Goal: Find specific page/section: Find specific page/section

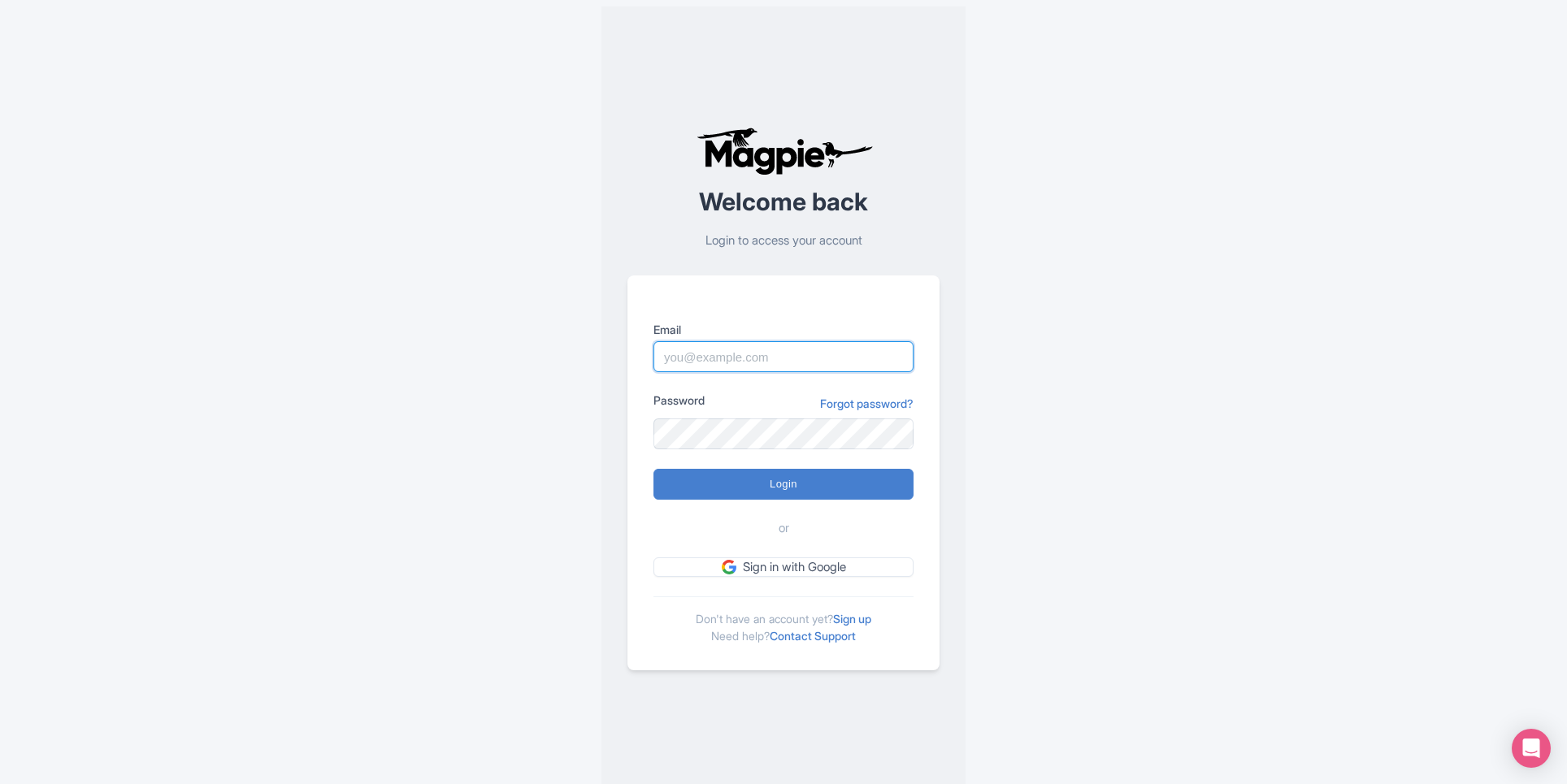
type input "alex.brennan@sportswhereiam.com"
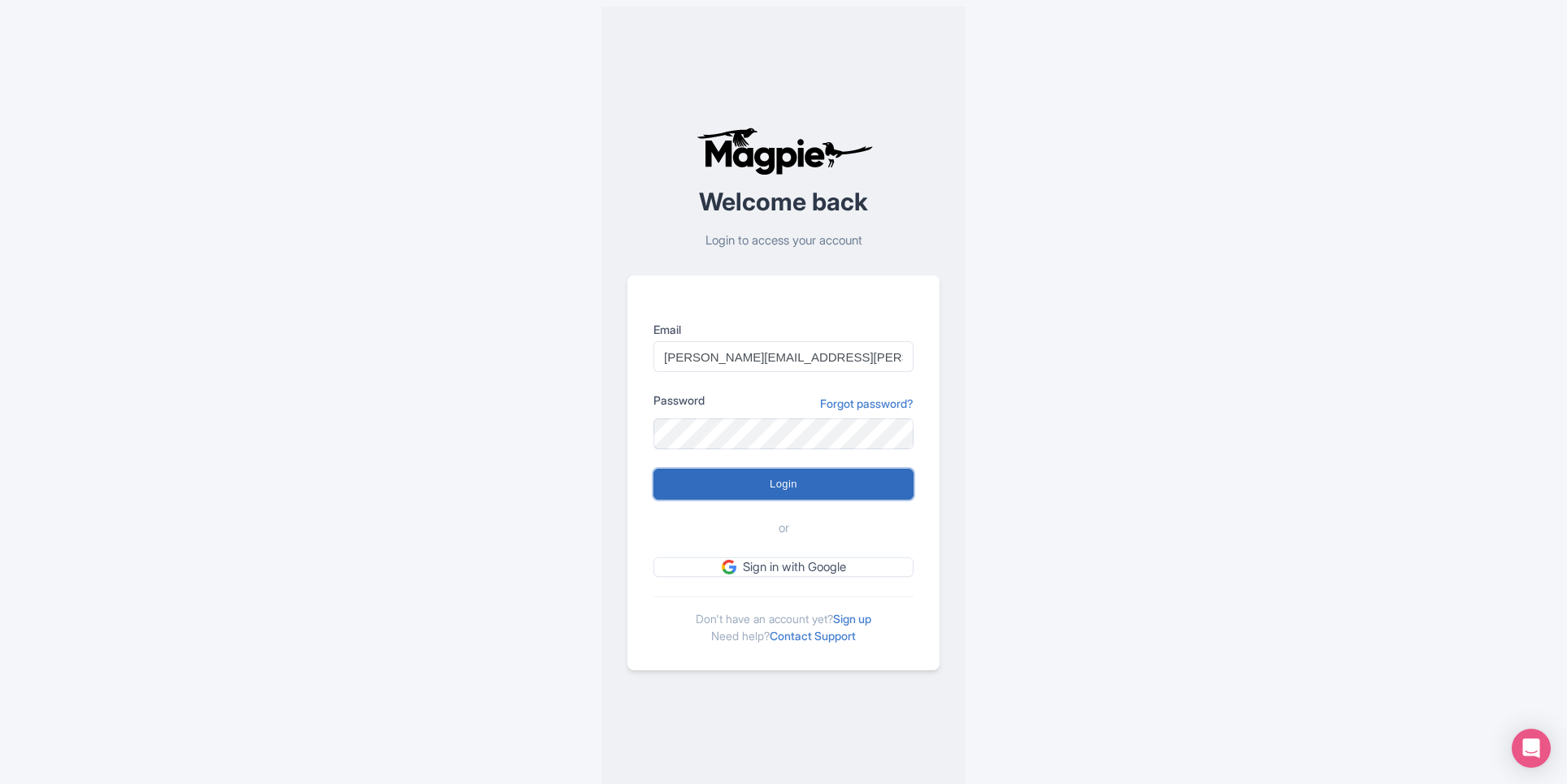
click at [788, 486] on input "Login" at bounding box center [784, 483] width 260 height 31
type input "Logging in..."
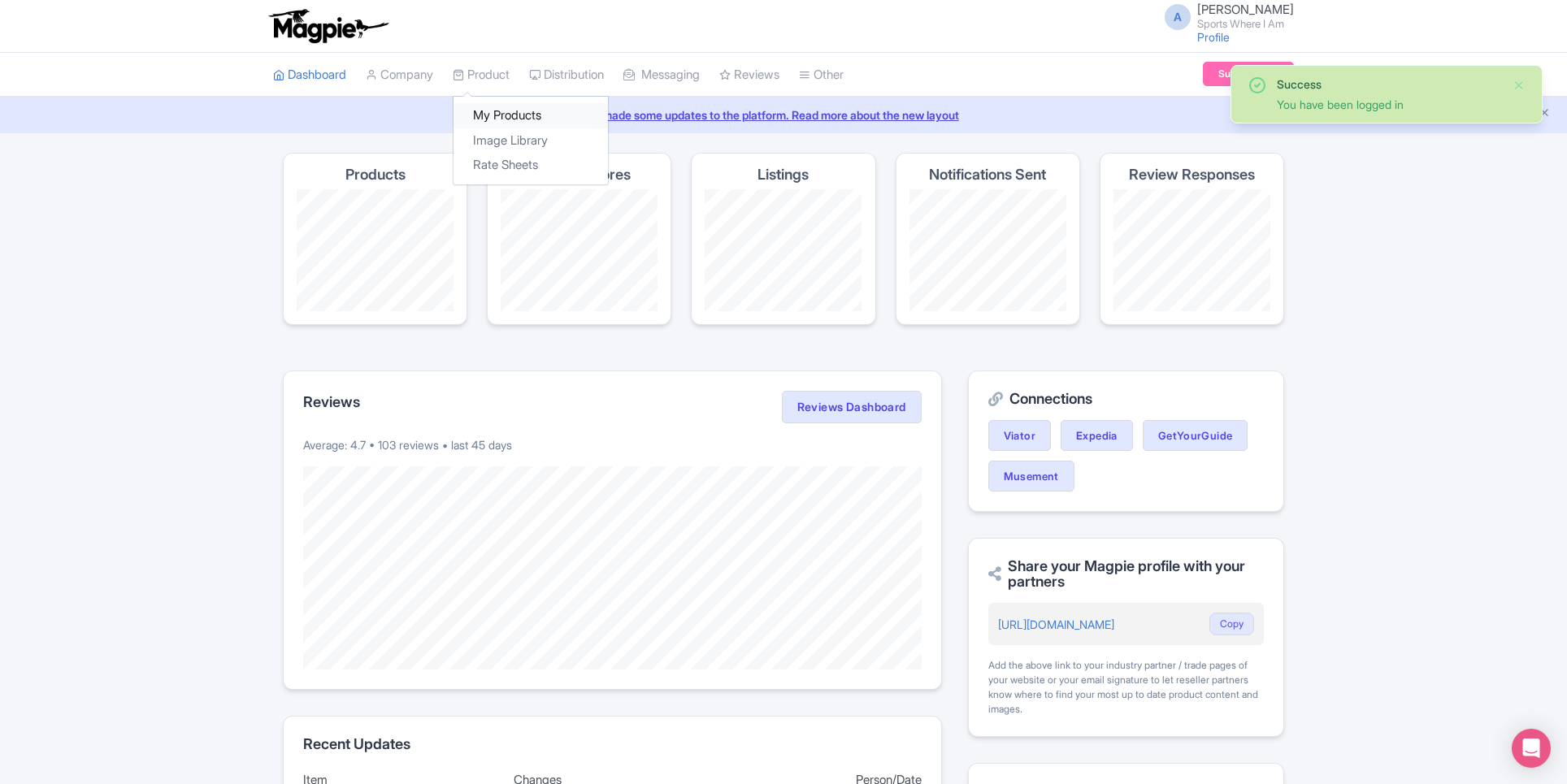
click at [482, 123] on link "My Products" at bounding box center [530, 115] width 154 height 25
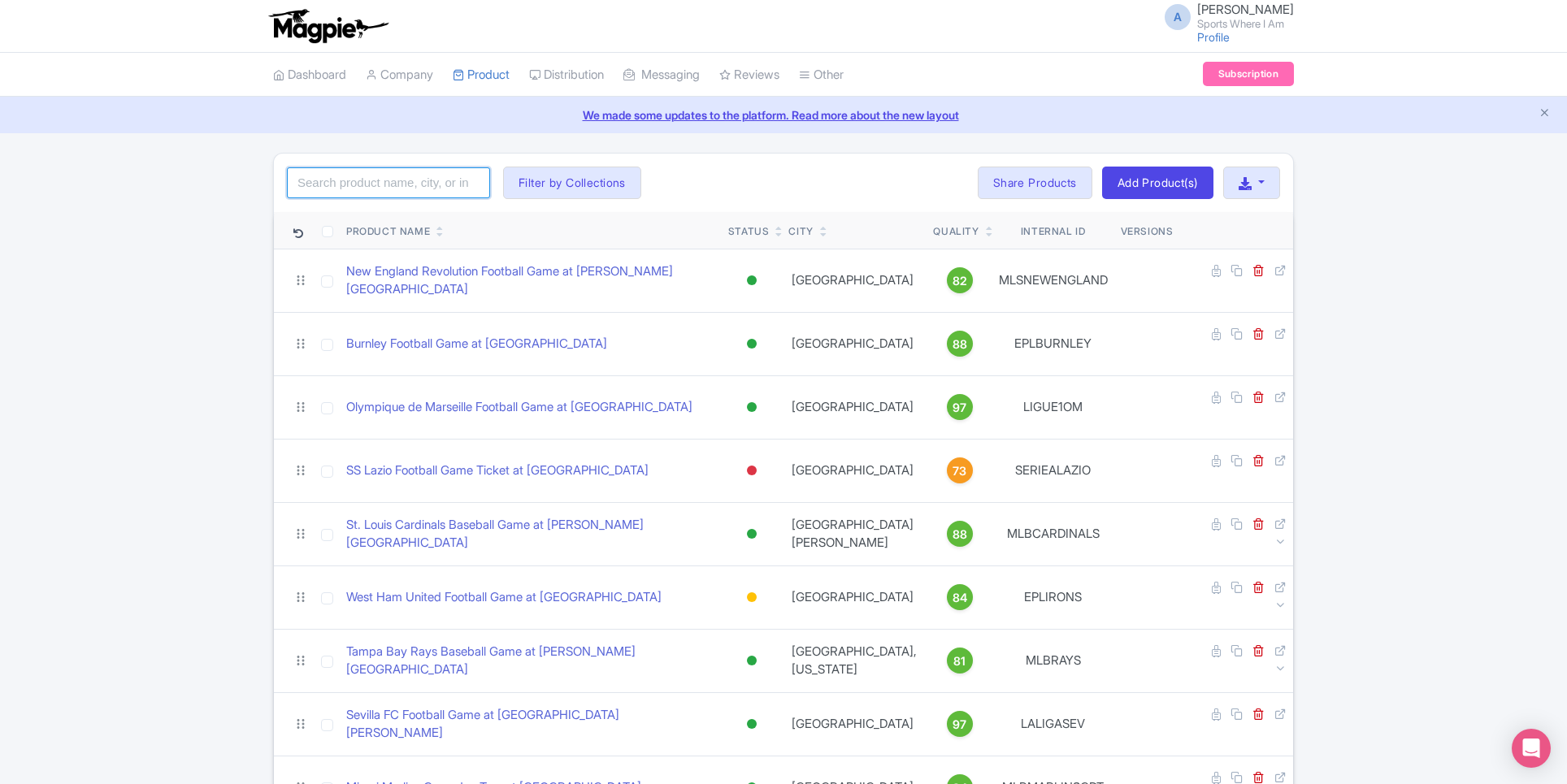
click at [419, 181] on input "search" at bounding box center [388, 182] width 203 height 31
type input "49ers"
click button "Search" at bounding box center [0, 0] width 0 height 0
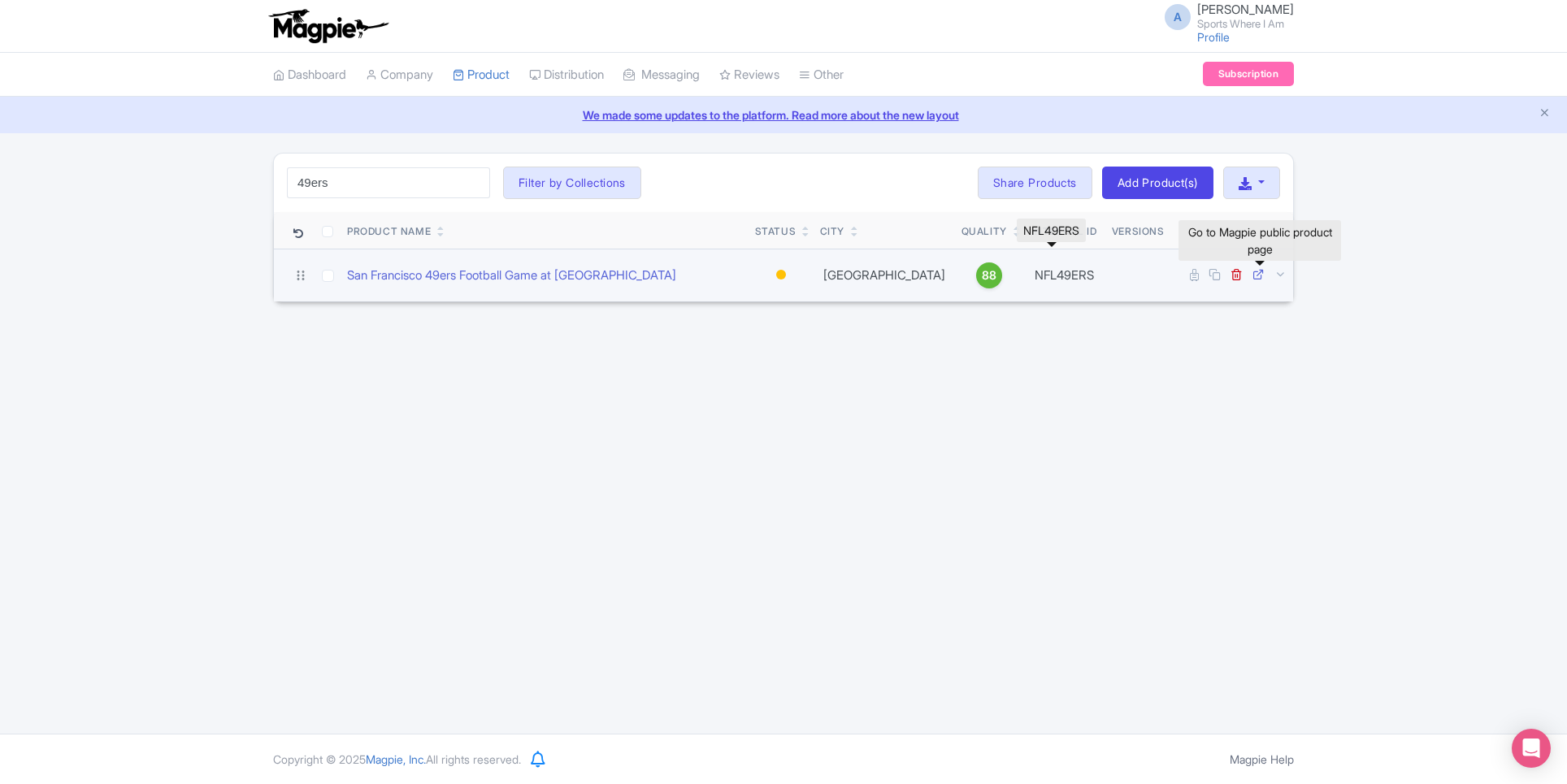
click at [1262, 276] on icon at bounding box center [1258, 274] width 12 height 12
